Goal: Information Seeking & Learning: Check status

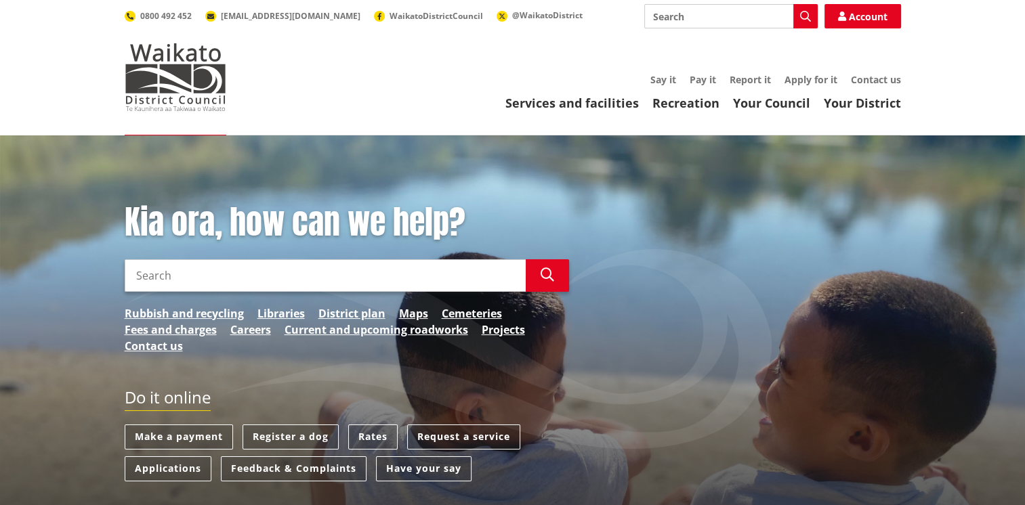
click at [166, 270] on input "Search" at bounding box center [325, 275] width 401 height 33
type input "building consent tracker"
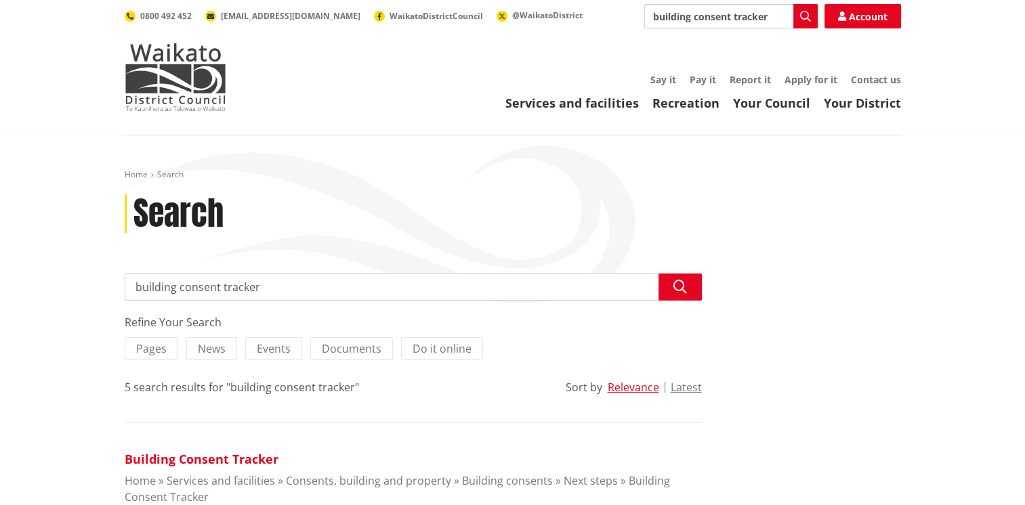
click at [191, 462] on link "Building Consent Tracker" at bounding box center [202, 459] width 154 height 16
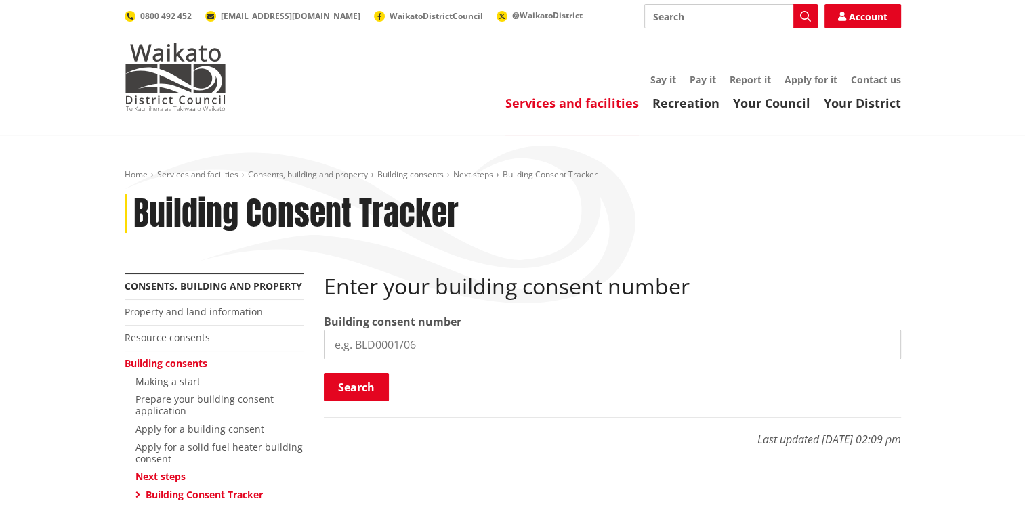
click at [366, 341] on input "search" at bounding box center [612, 345] width 577 height 30
type input "BLD0313/26"
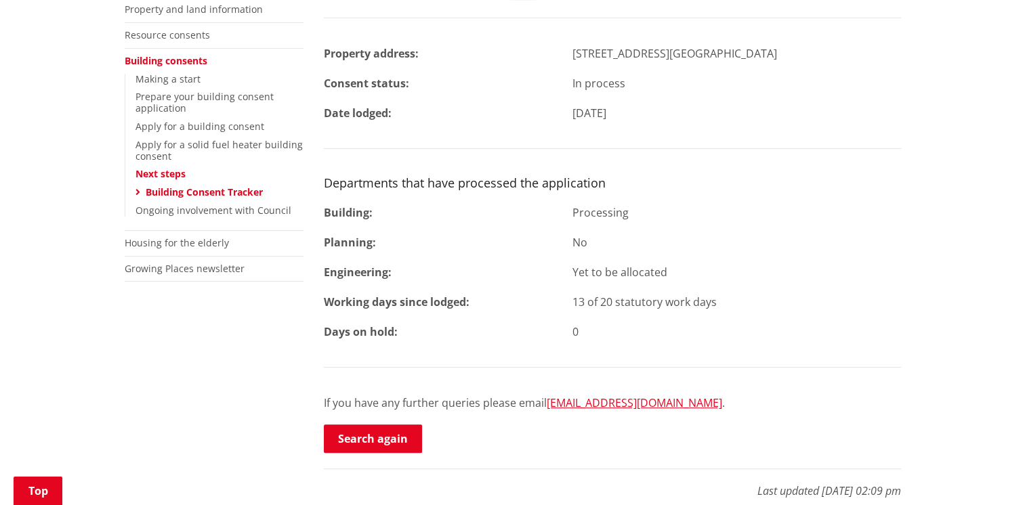
scroll to position [339, 0]
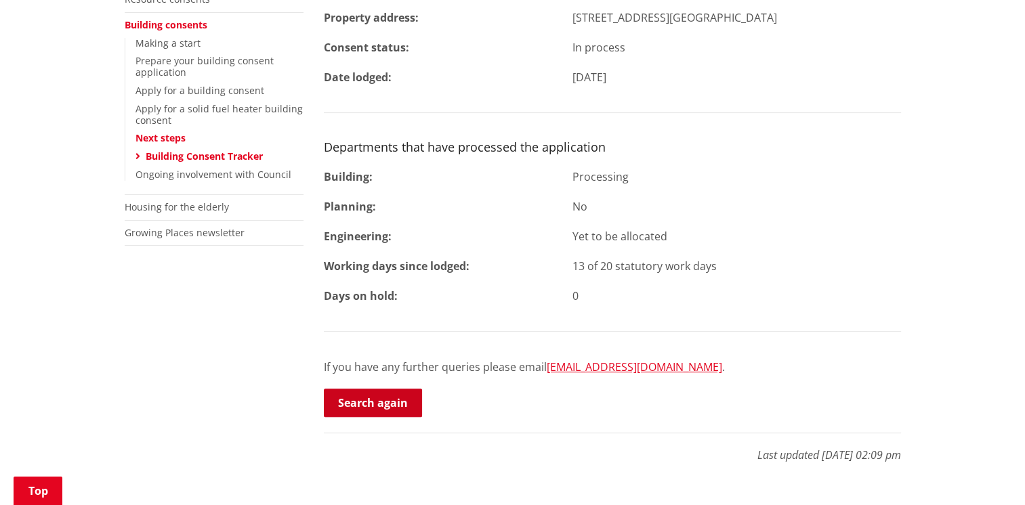
click at [373, 397] on link "Search again" at bounding box center [373, 403] width 98 height 28
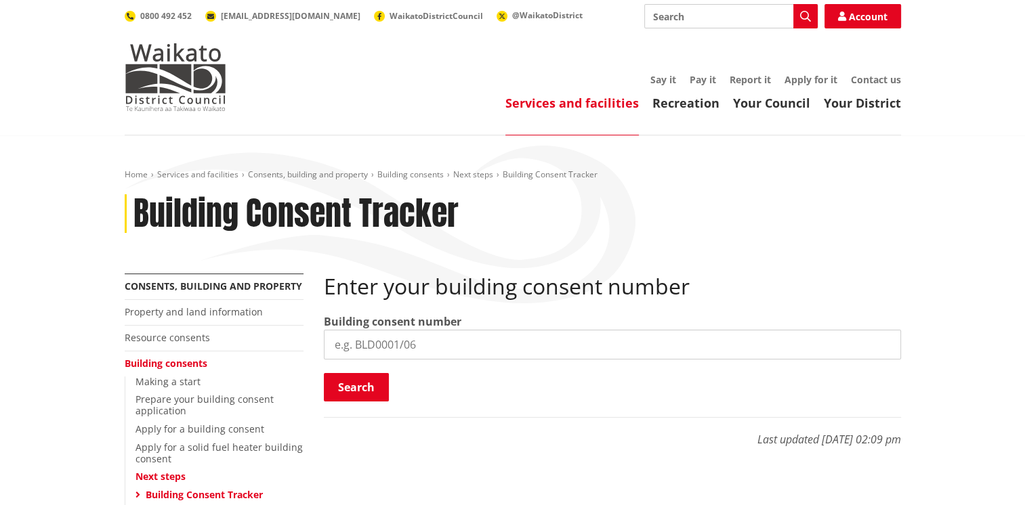
click at [380, 339] on input "search" at bounding box center [612, 345] width 577 height 30
type input "BLD0343/26"
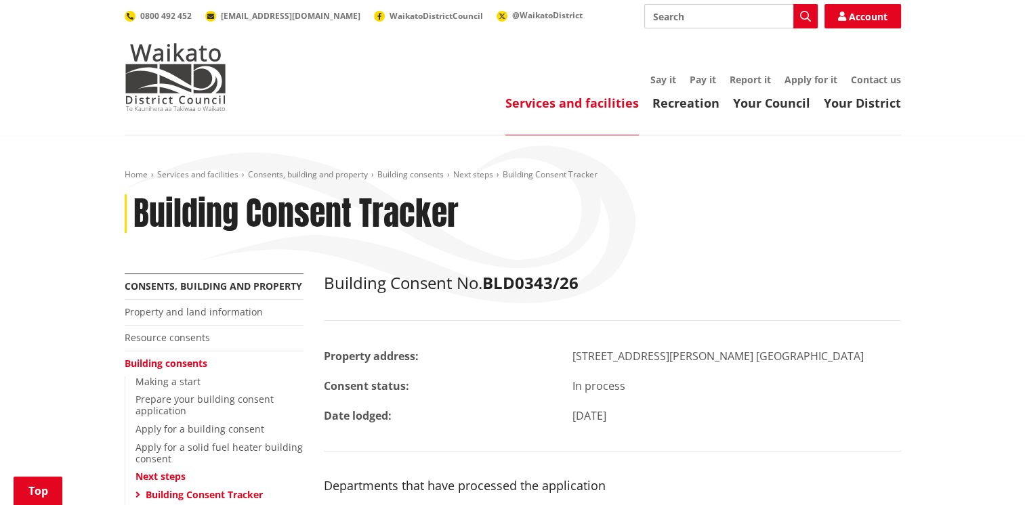
scroll to position [203, 0]
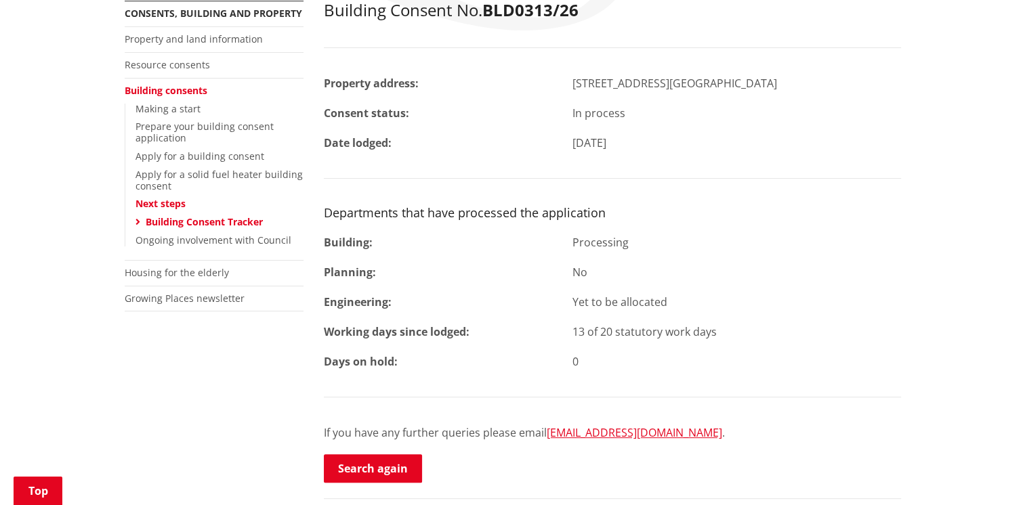
scroll to position [258, 0]
